Goal: Navigation & Orientation: Find specific page/section

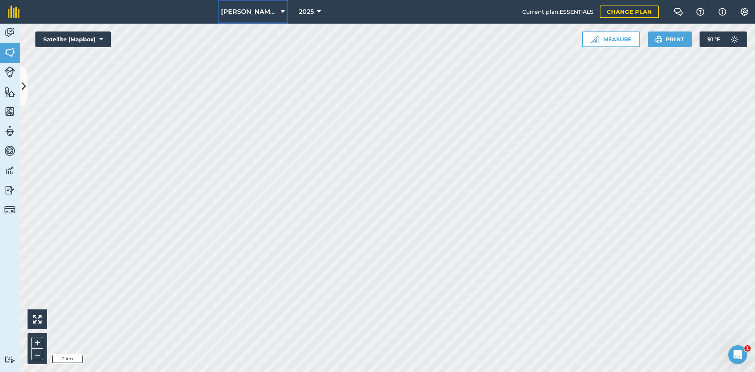
click at [244, 13] on span "[PERSON_NAME] Farms" at bounding box center [249, 11] width 57 height 9
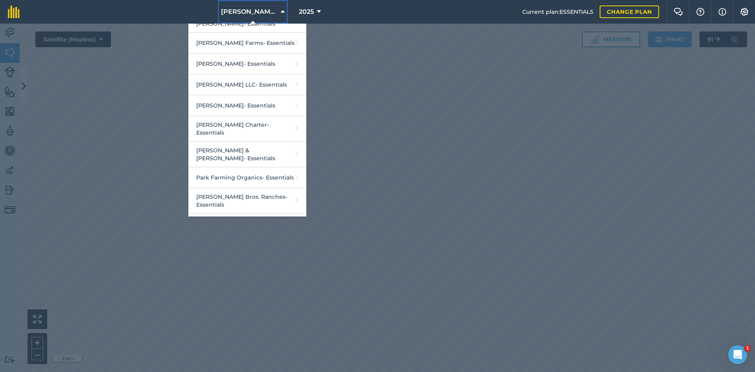
scroll to position [1384, 0]
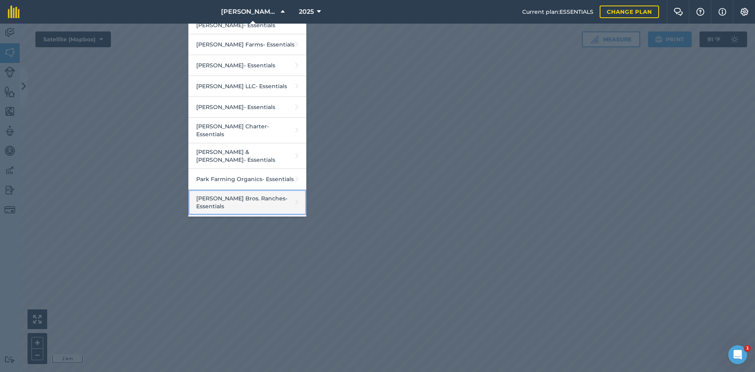
click at [245, 190] on link "[PERSON_NAME] Bros. Ranches - Essentials" at bounding box center [247, 203] width 118 height 26
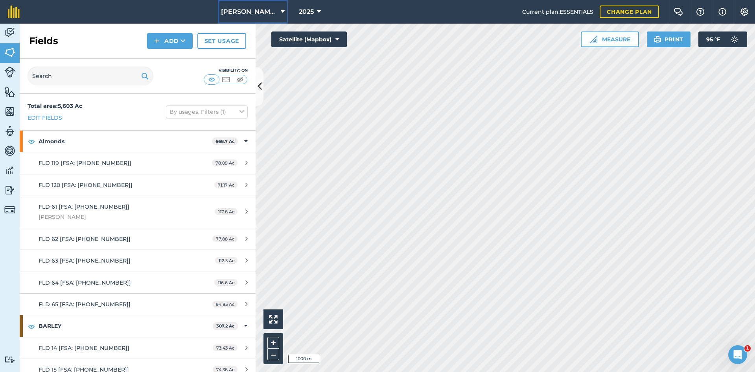
click at [251, 6] on button "[PERSON_NAME] Bros. Ranches" at bounding box center [253, 12] width 70 height 24
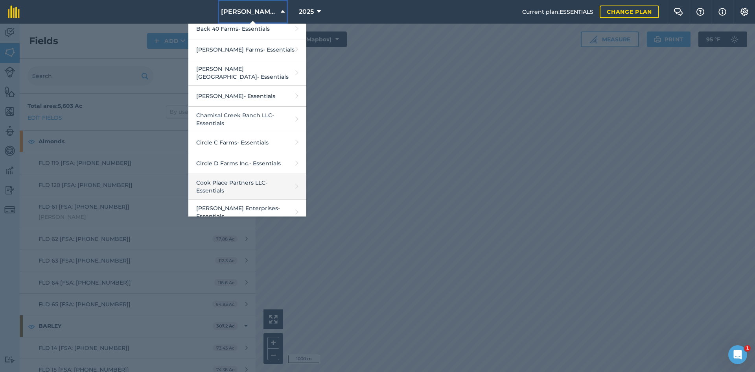
scroll to position [118, 0]
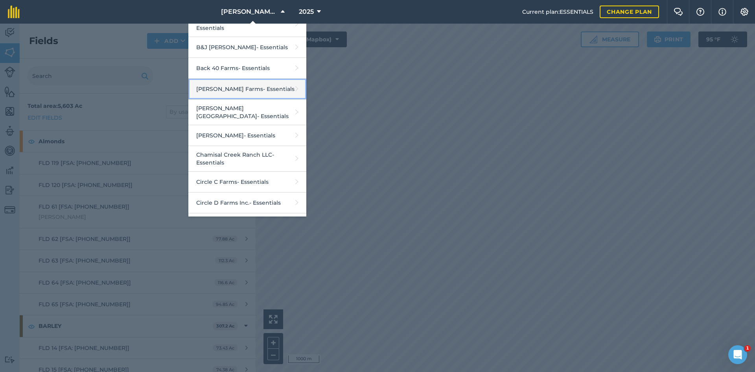
click at [227, 86] on link "[PERSON_NAME] Farms - Essentials" at bounding box center [247, 89] width 118 height 21
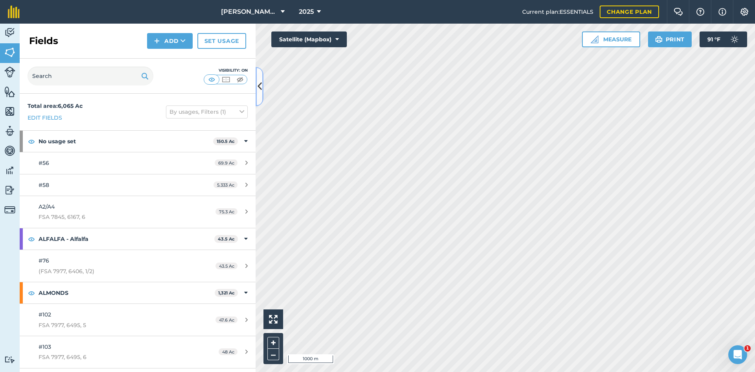
click at [262, 88] on button at bounding box center [260, 86] width 8 height 39
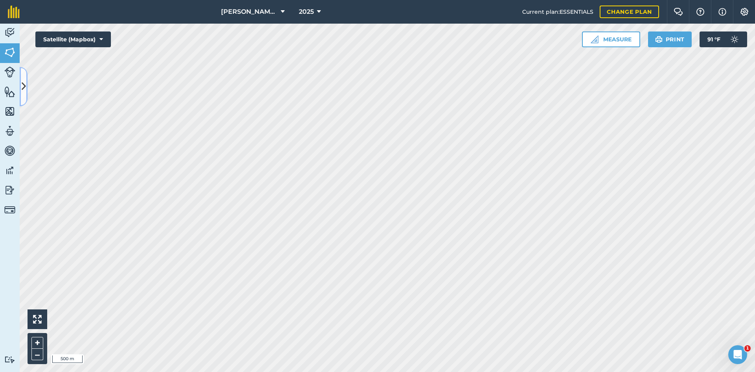
click at [21, 79] on button at bounding box center [24, 86] width 8 height 39
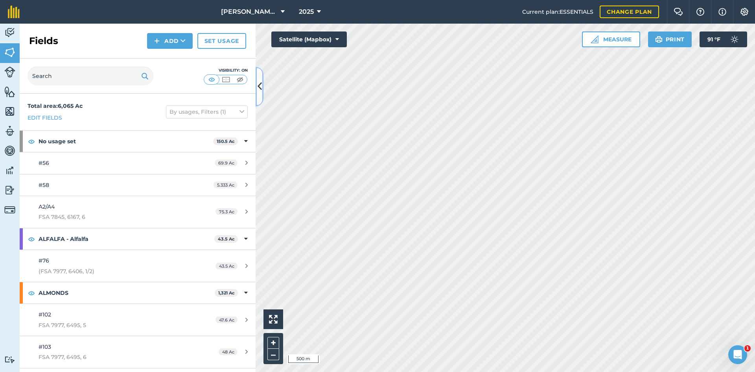
click at [259, 87] on icon at bounding box center [260, 86] width 4 height 14
